Goal: Task Accomplishment & Management: Manage account settings

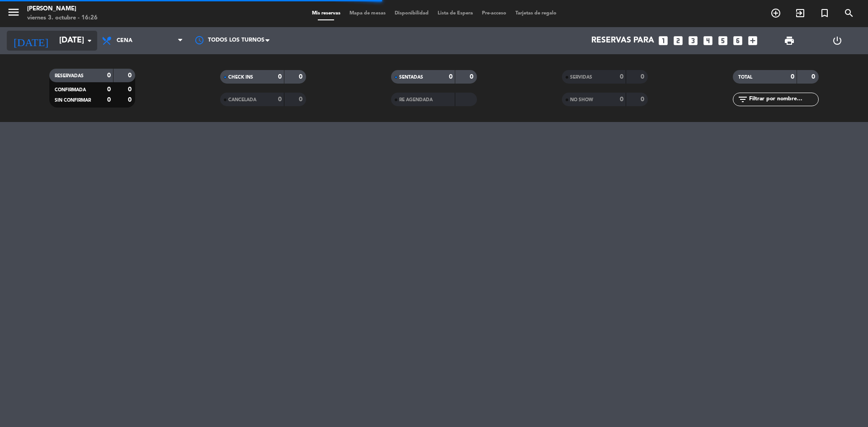
click at [67, 39] on input "[DATE]" at bounding box center [107, 41] width 105 height 18
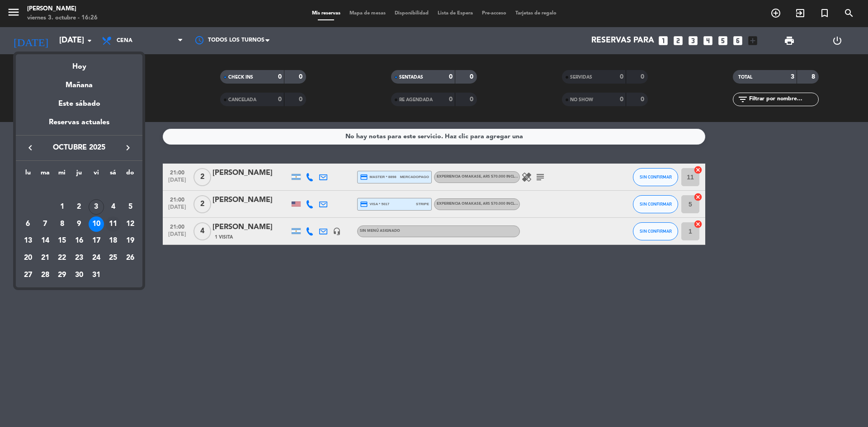
click at [111, 223] on div "11" at bounding box center [112, 223] width 15 height 15
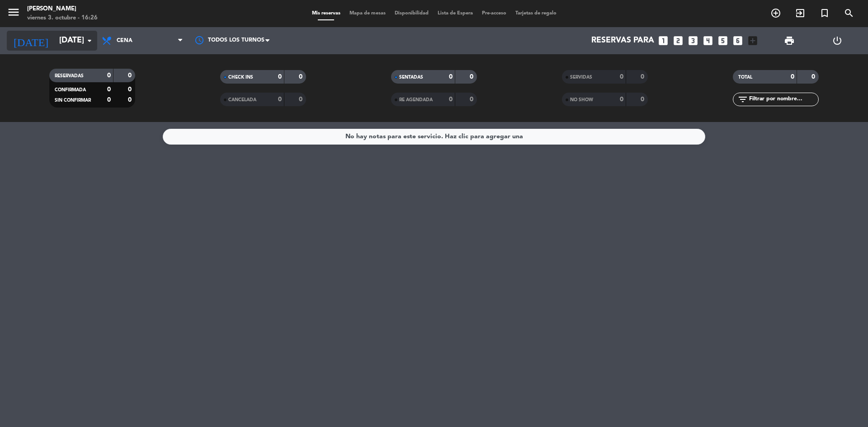
click at [61, 40] on input "[DATE]" at bounding box center [107, 41] width 105 height 18
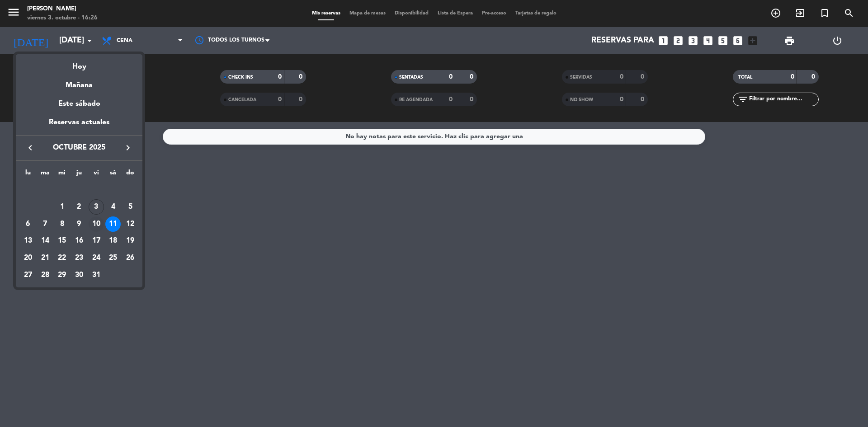
click at [97, 221] on div "10" at bounding box center [96, 223] width 15 height 15
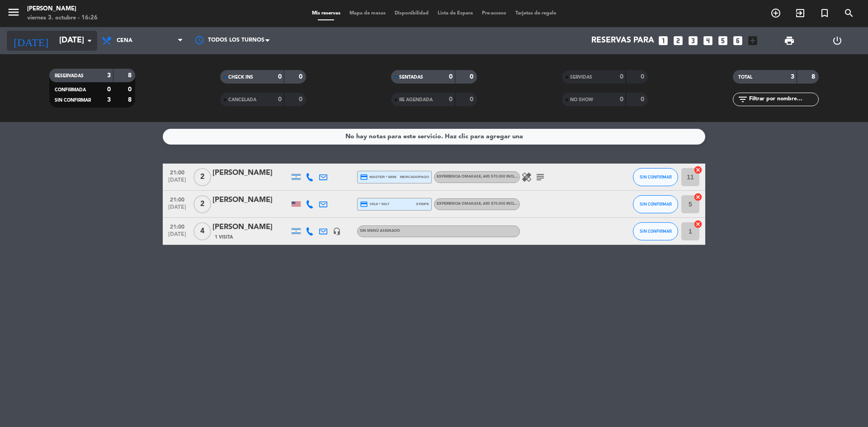
click at [61, 34] on input "[DATE]" at bounding box center [107, 41] width 105 height 18
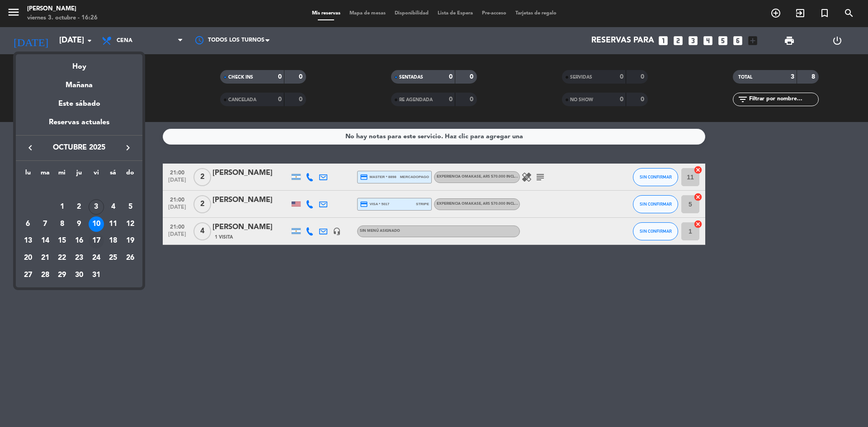
click at [94, 239] on div "17" at bounding box center [96, 240] width 15 height 15
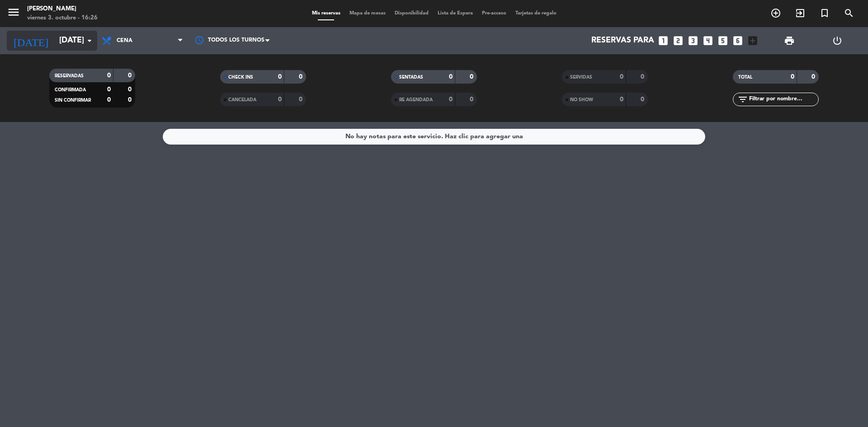
click at [77, 45] on input "[DATE]" at bounding box center [107, 41] width 105 height 18
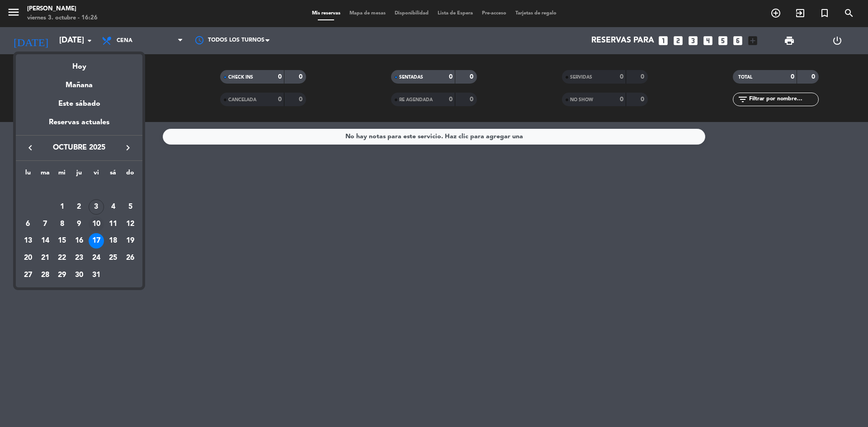
click at [100, 220] on div "10" at bounding box center [96, 223] width 15 height 15
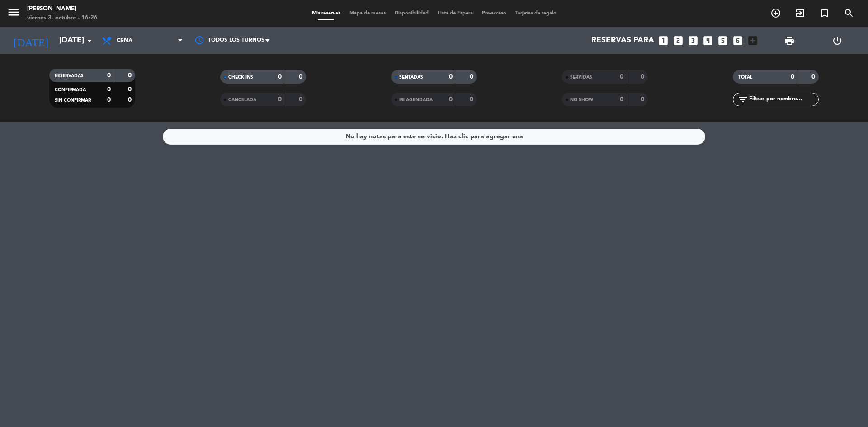
type input "[DATE]"
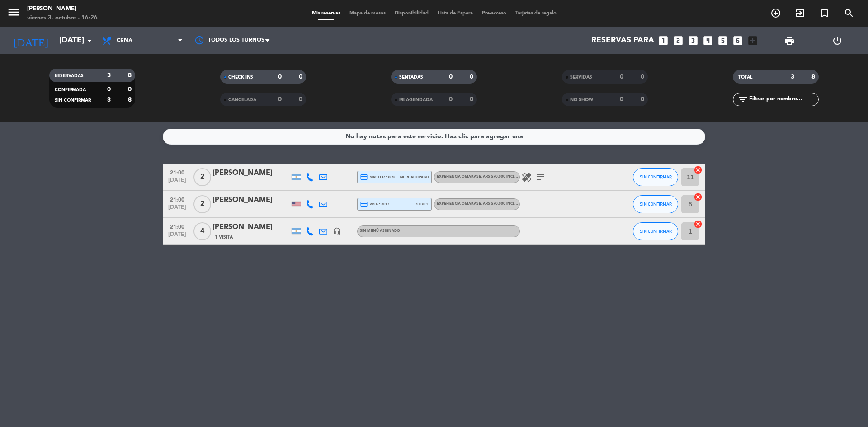
click at [334, 230] on icon "headset_mic" at bounding box center [337, 231] width 8 height 8
click at [526, 174] on icon "healing" at bounding box center [526, 177] width 11 height 11
click at [325, 175] on icon at bounding box center [323, 177] width 8 height 8
click at [544, 177] on icon "subject" at bounding box center [540, 177] width 11 height 11
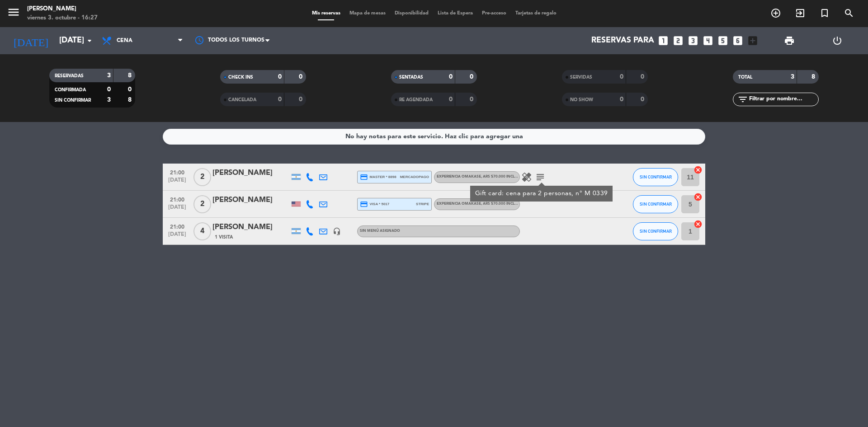
click at [568, 156] on div "No hay notas para este servicio. Haz clic para agregar una 21:00 [DATE] 2 [PERS…" at bounding box center [434, 274] width 868 height 305
